Goal: Information Seeking & Learning: Learn about a topic

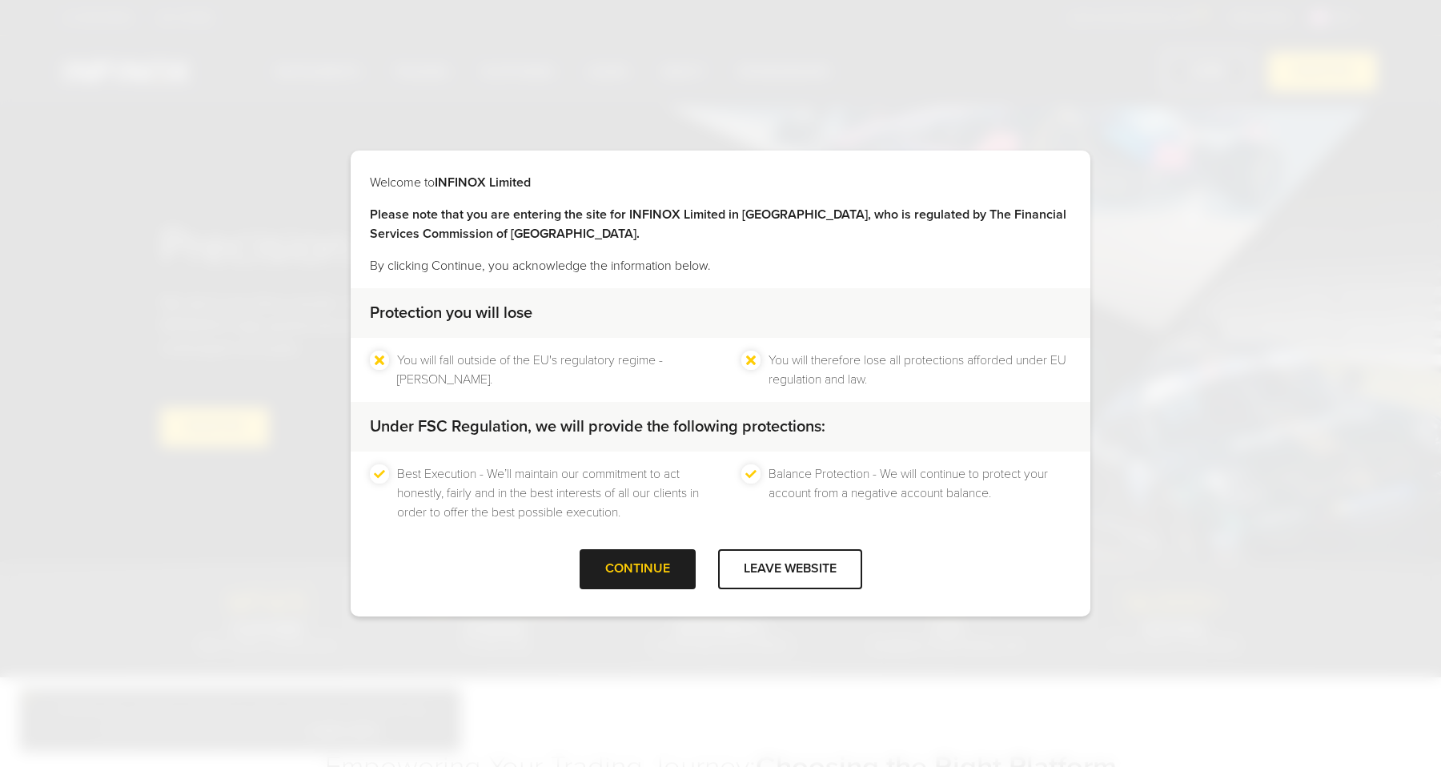
click at [637, 569] on div at bounding box center [637, 569] width 0 height 0
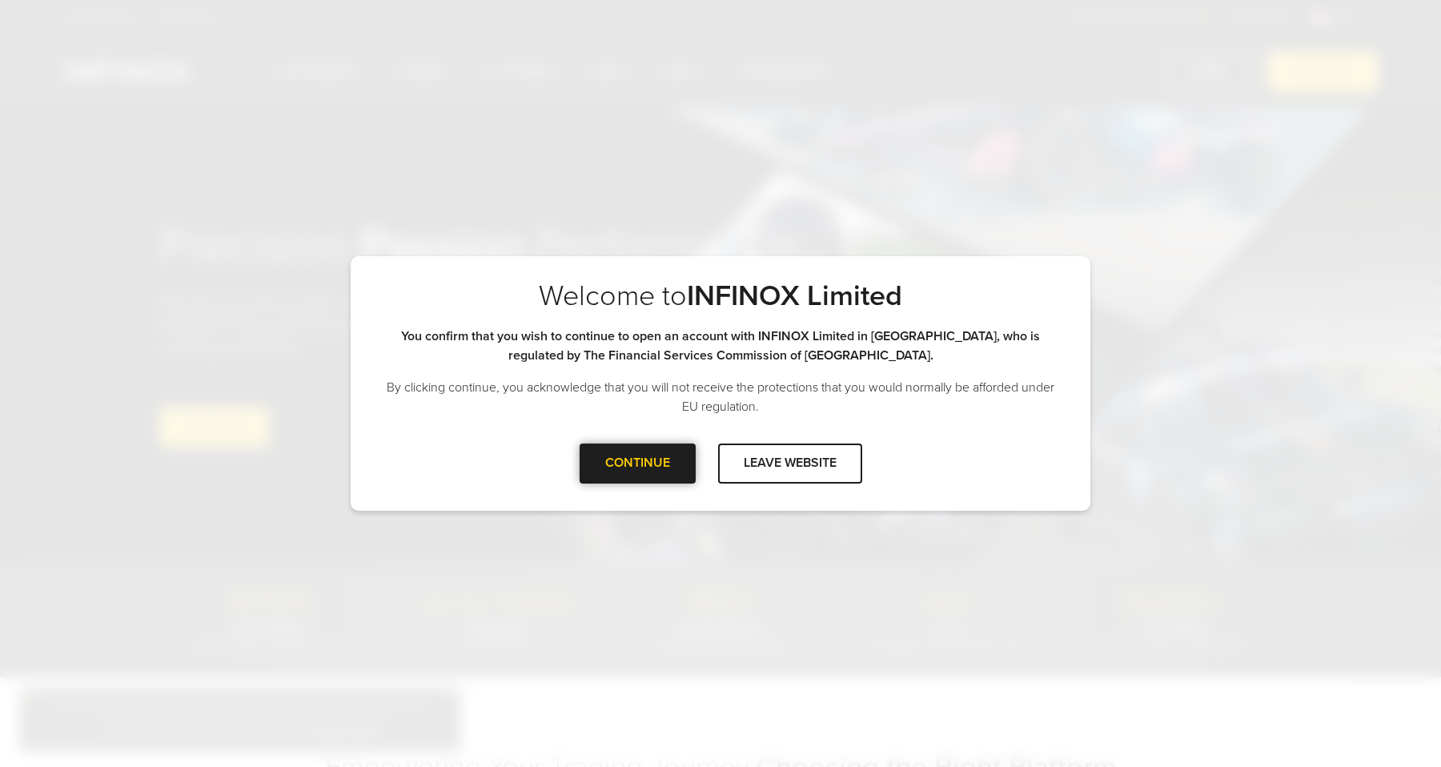
click at [637, 464] on div at bounding box center [637, 464] width 0 height 0
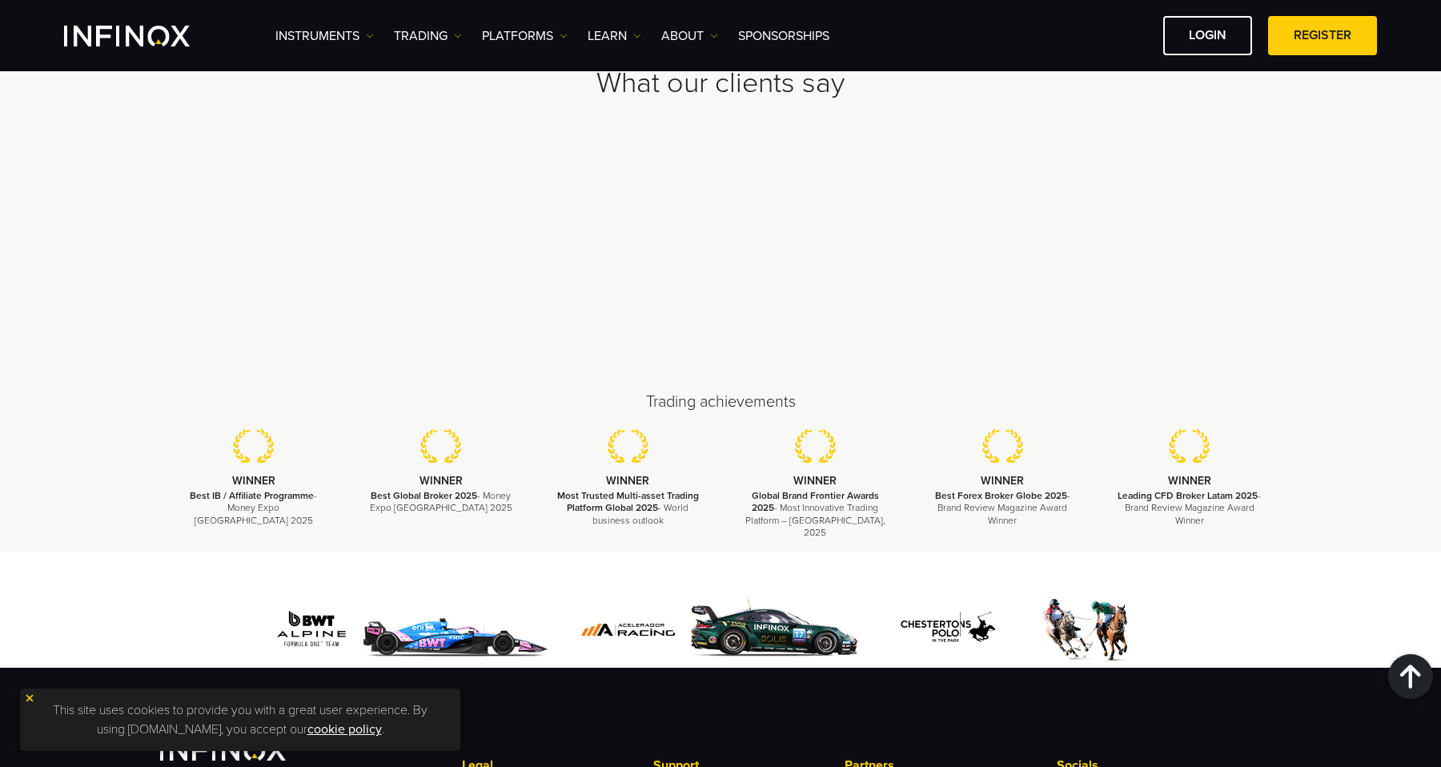
scroll to position [4834, 0]
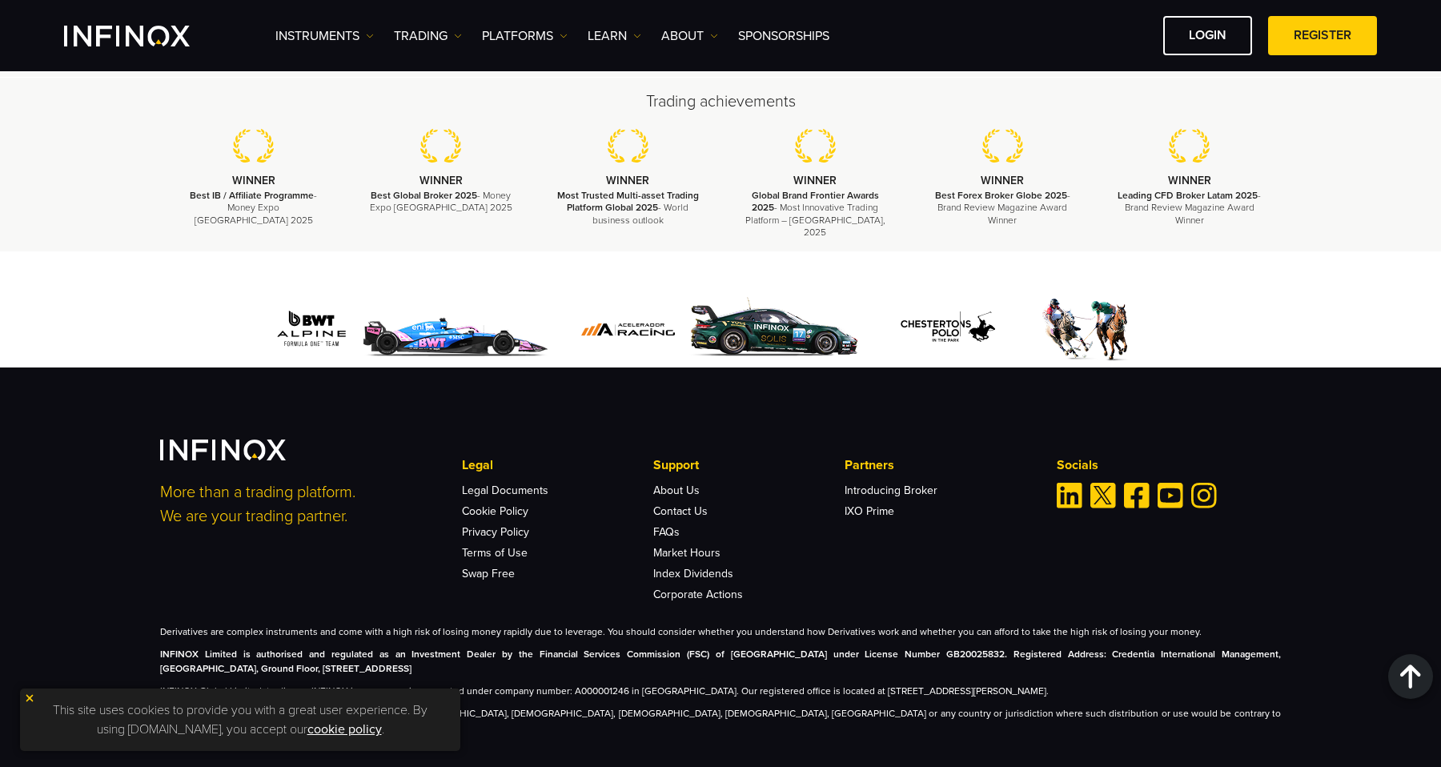
click at [810, 735] on div "More than a trading platform. We are your trading partner. Legal Legal Document…" at bounding box center [720, 568] width 1441 height 400
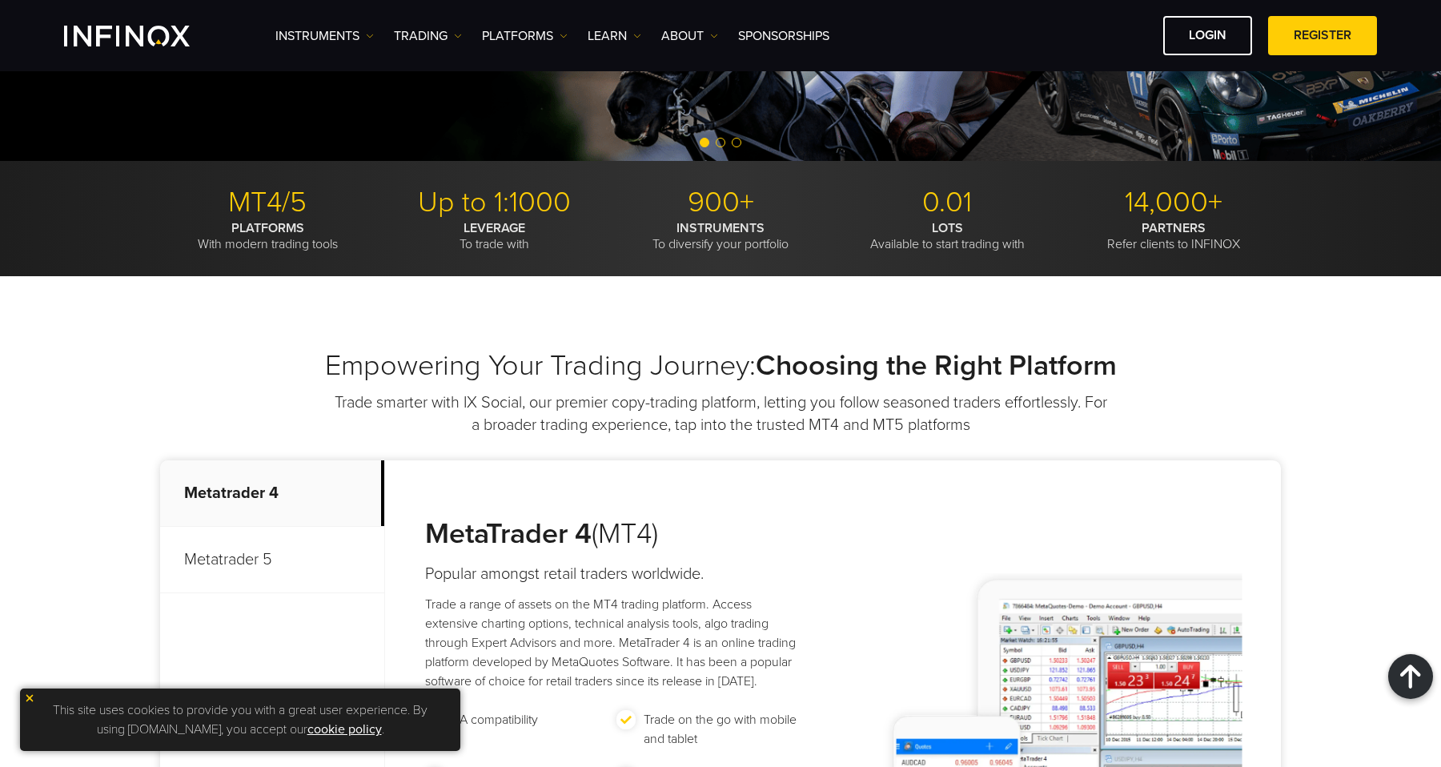
scroll to position [0, 0]
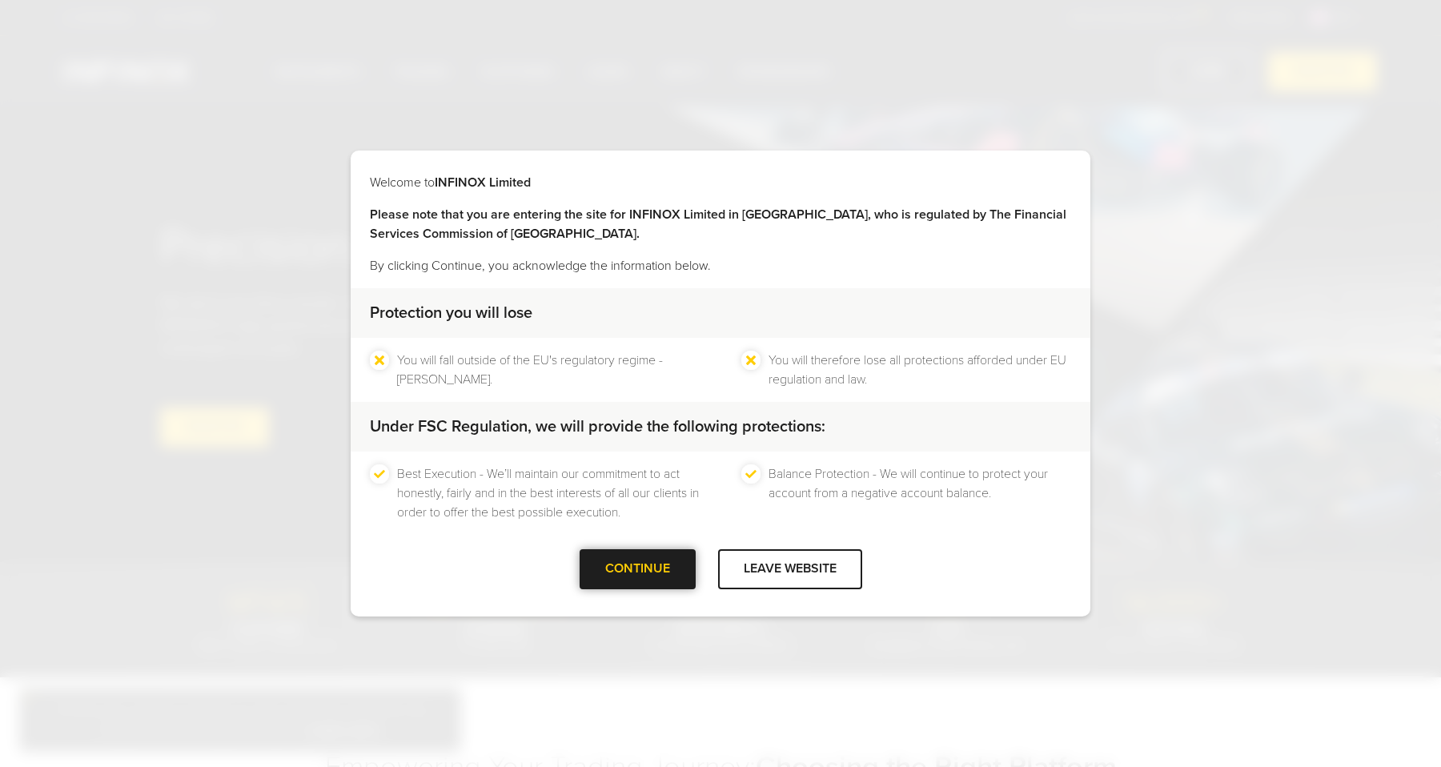
click at [637, 569] on div at bounding box center [637, 569] width 0 height 0
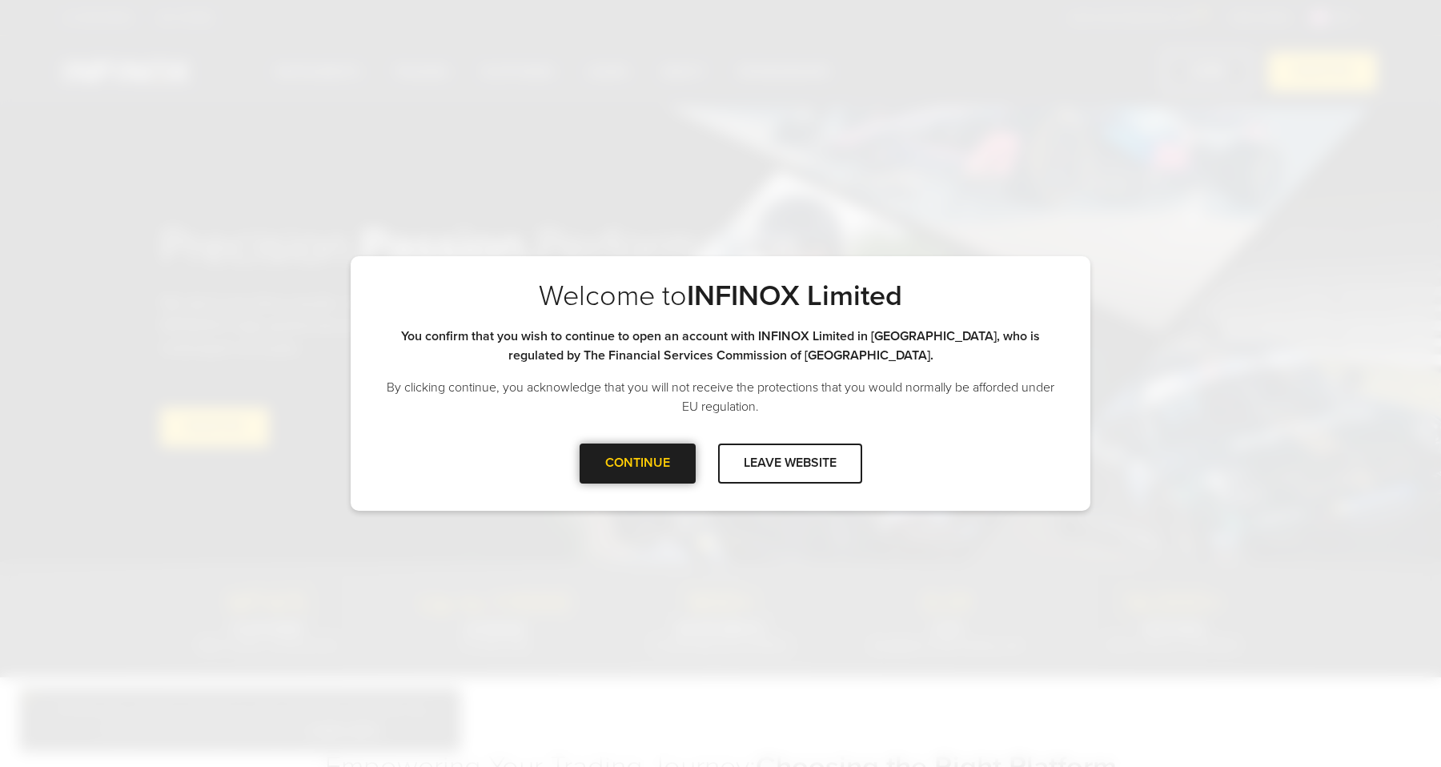
click at [633, 482] on div "CONTINUE" at bounding box center [638, 463] width 116 height 39
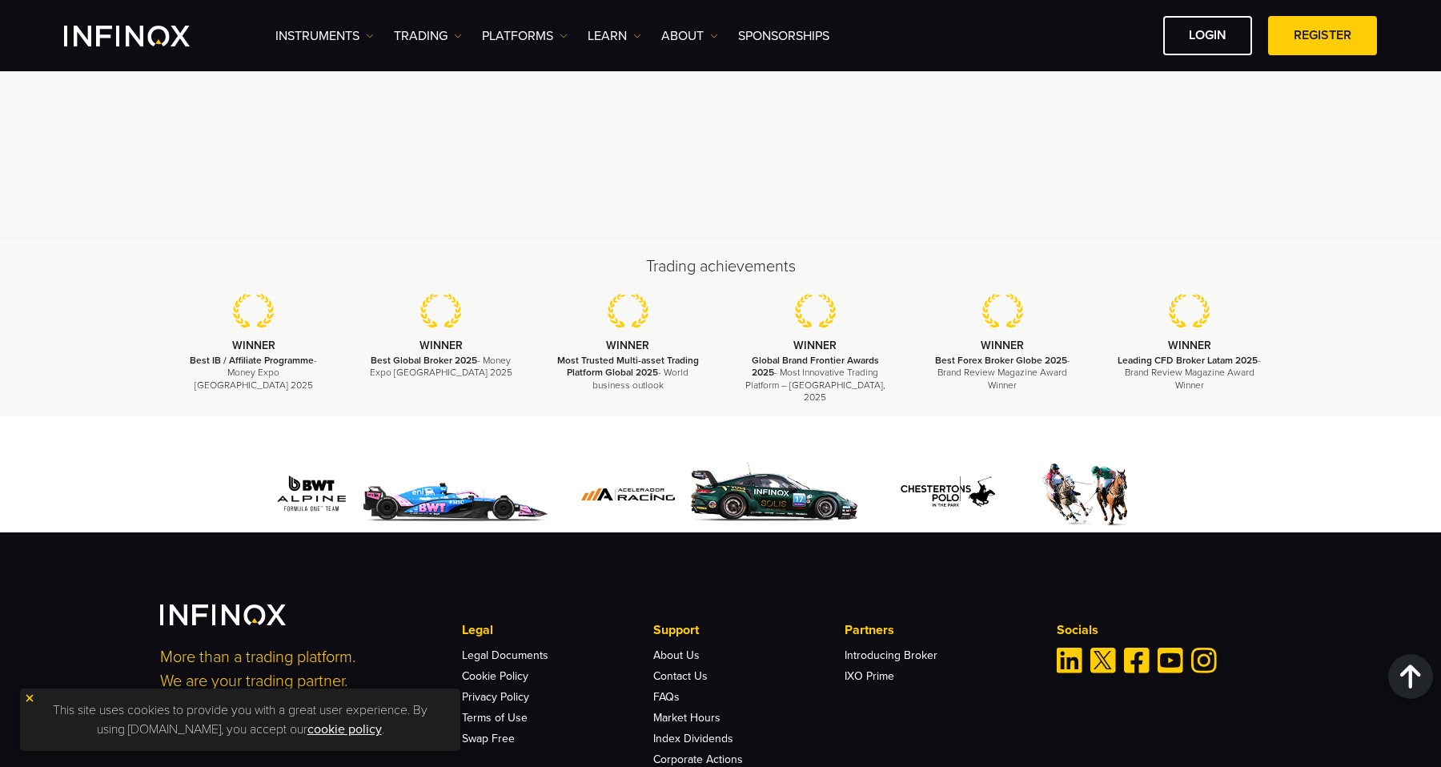
scroll to position [4834, 0]
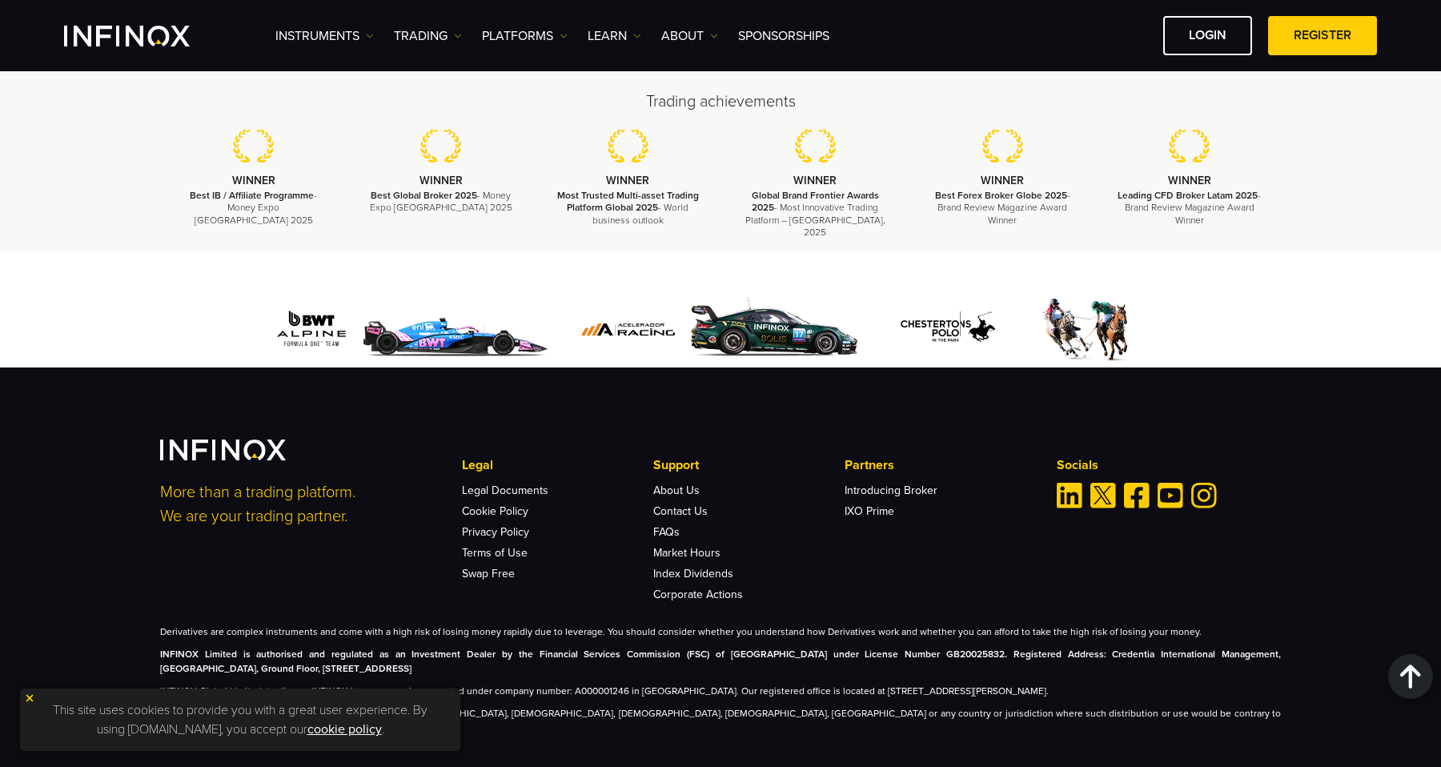
click at [575, 625] on p "Derivatives are complex instruments and come with a high risk of losing money r…" at bounding box center [720, 632] width 1121 height 14
drag, startPoint x: 613, startPoint y: 646, endPoint x: 779, endPoint y: 647, distance: 165.7
click at [779, 647] on p "INFINOX Limited is authorised and regulated as an Investment Dealer by the Fina…" at bounding box center [720, 661] width 1121 height 29
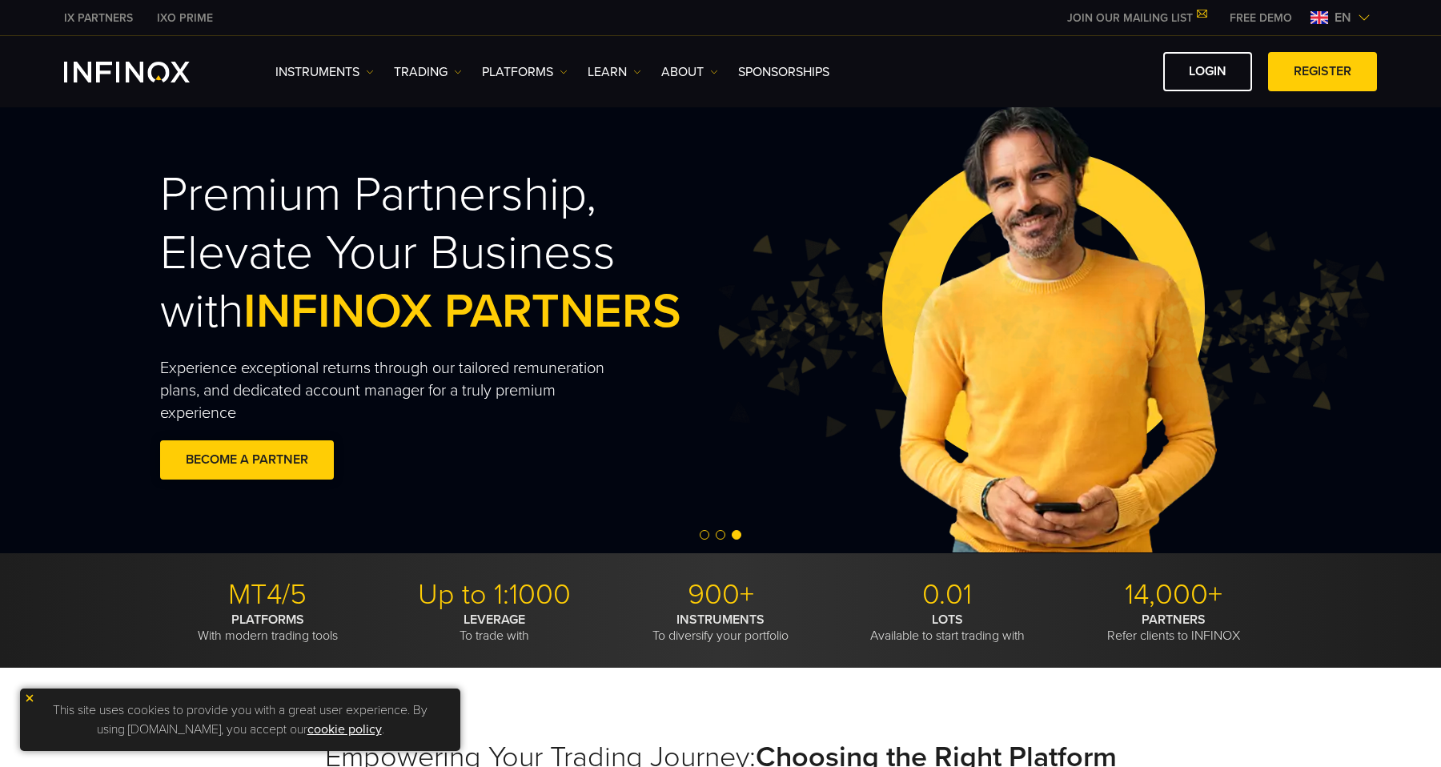
click at [247, 460] on span at bounding box center [247, 460] width 0 height 0
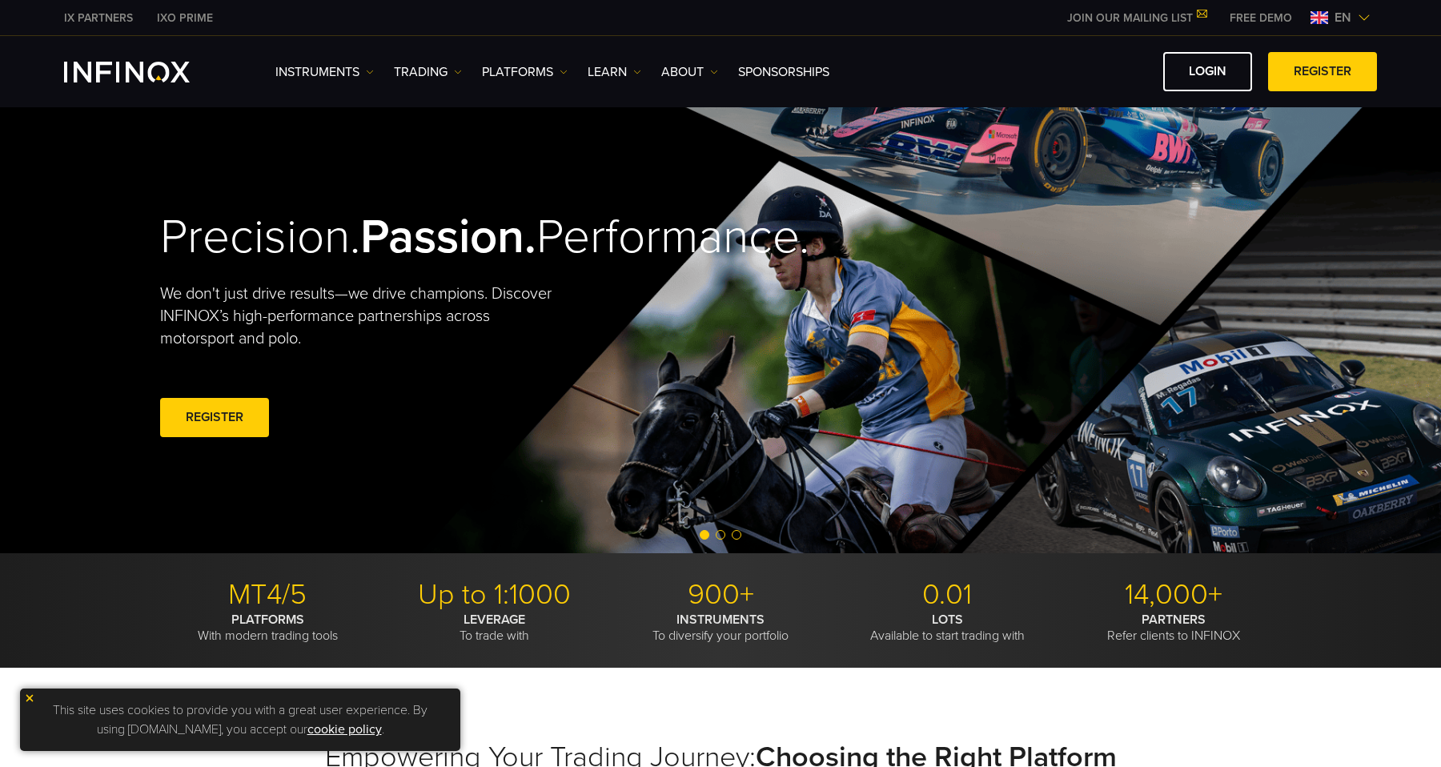
click at [175, 12] on link "IXO PRIME" at bounding box center [185, 18] width 80 height 17
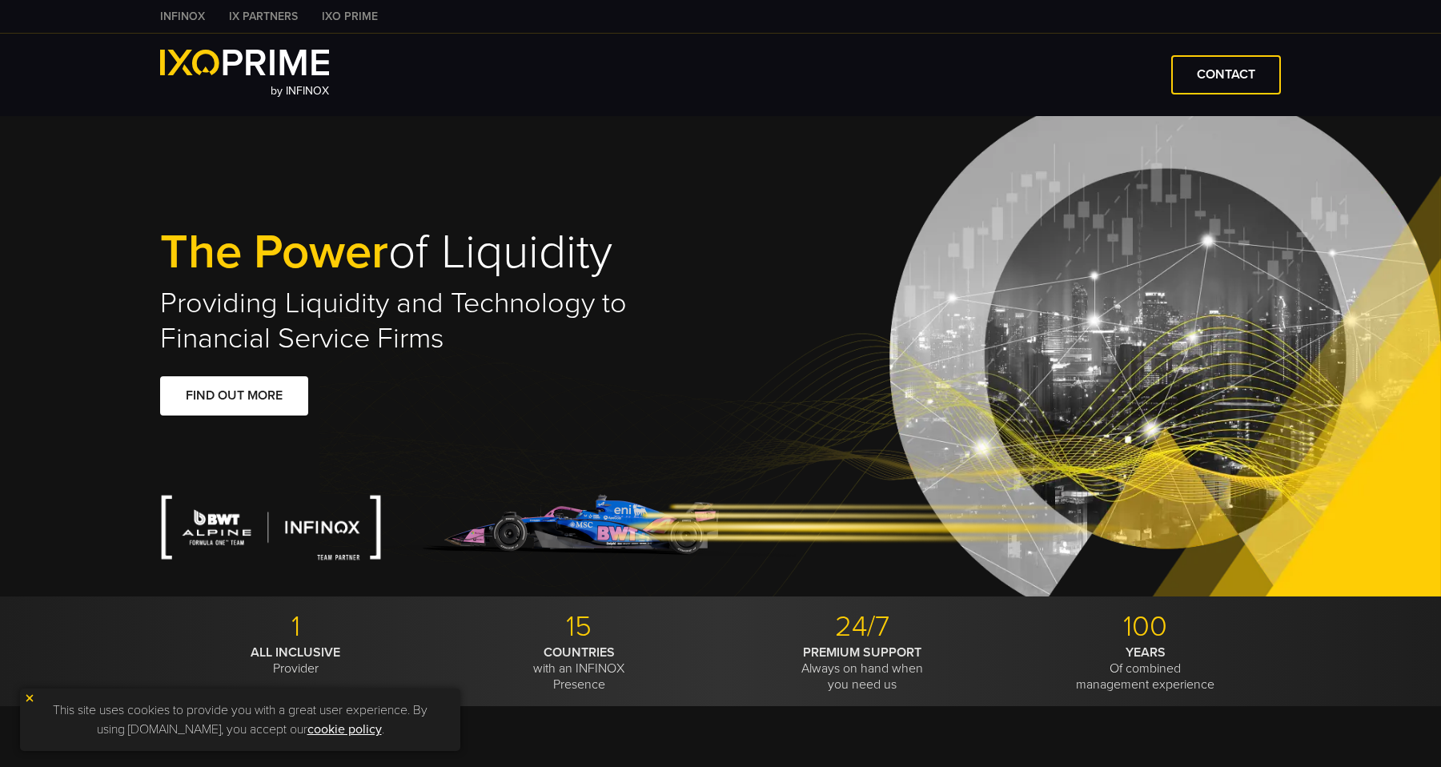
type input "****"
